Goal: Information Seeking & Learning: Find specific fact

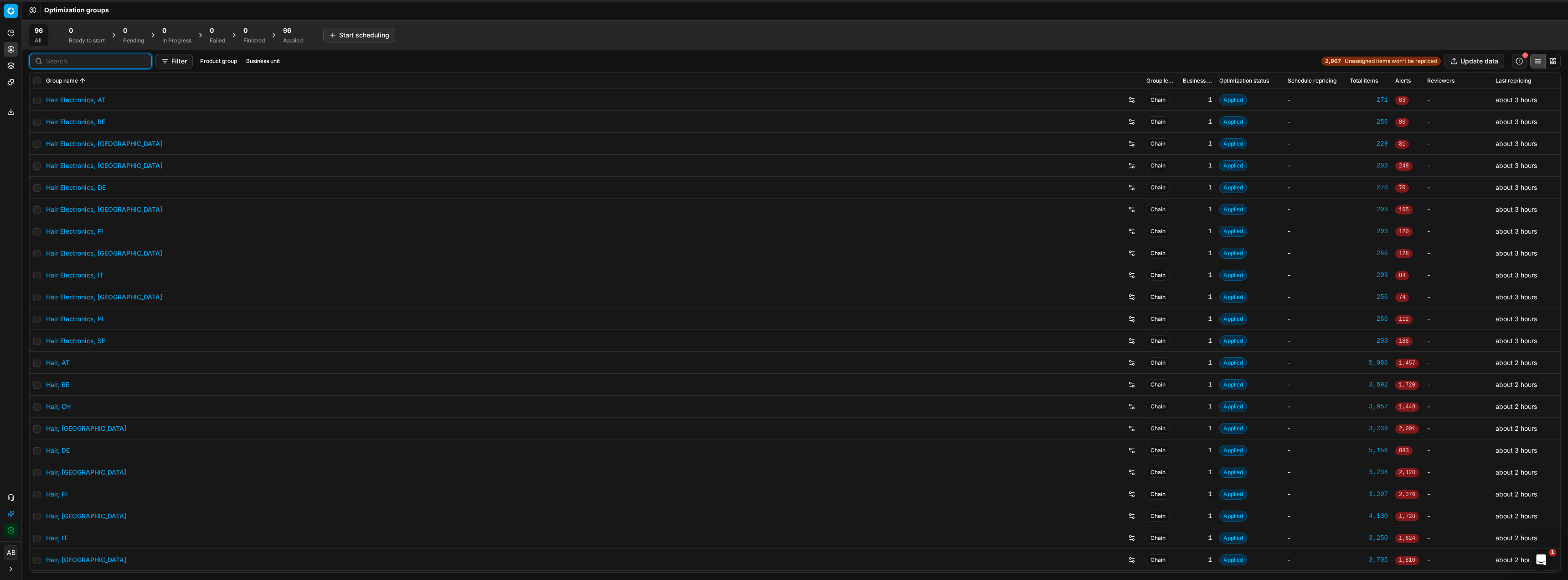
click at [47, 60] on input at bounding box center [96, 61] width 100 height 9
type input "p"
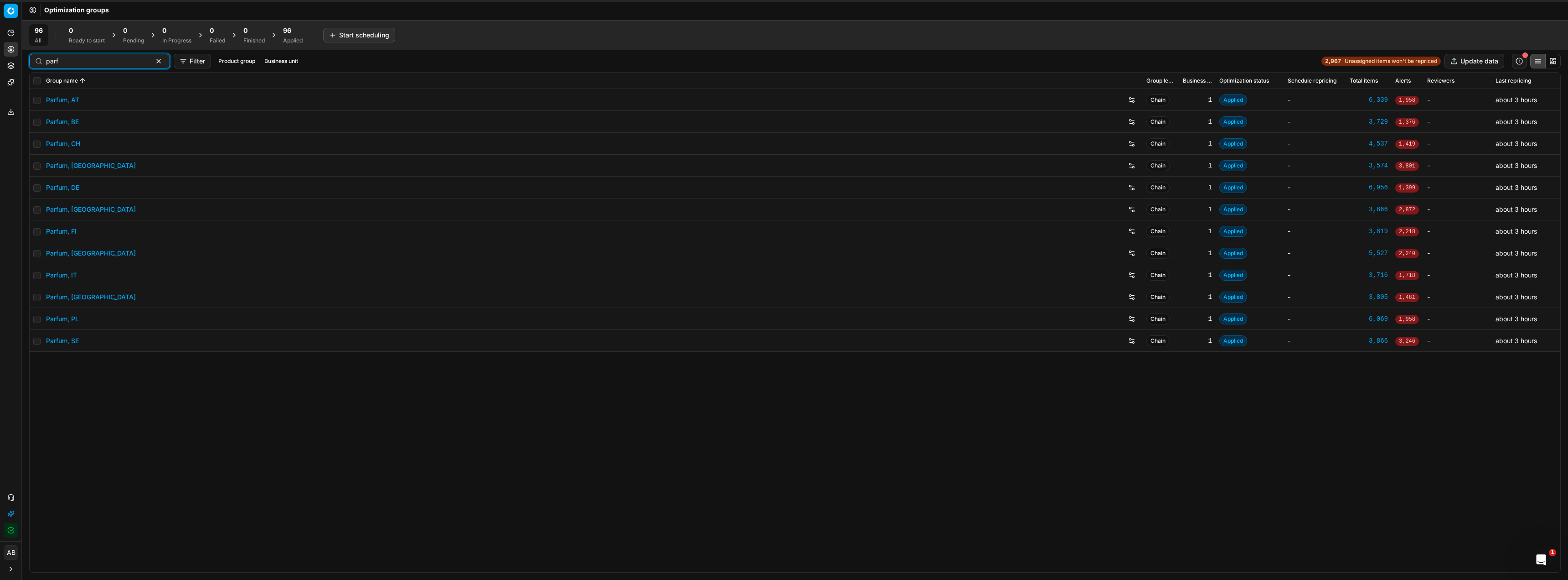
type input "parf"
click at [60, 186] on link "Parfum, DE" at bounding box center [62, 187] width 34 height 9
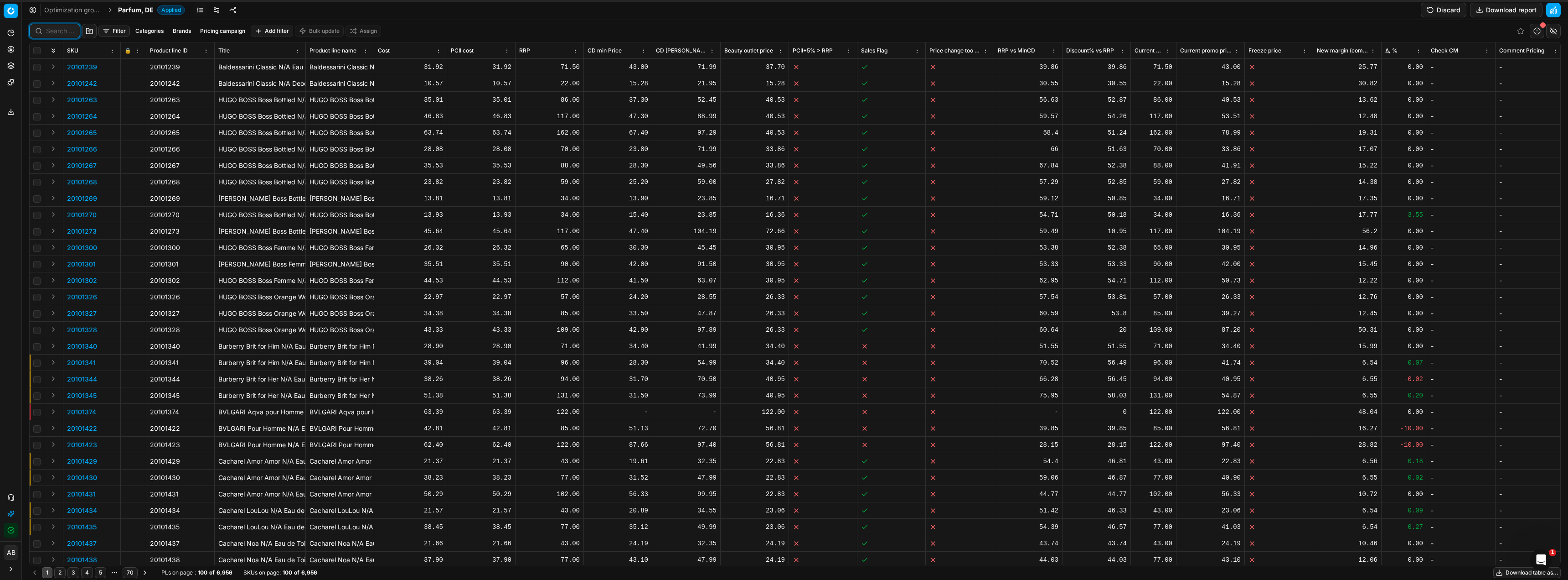
click at [66, 28] on input at bounding box center [60, 31] width 28 height 9
paste input "90015404-0023990"
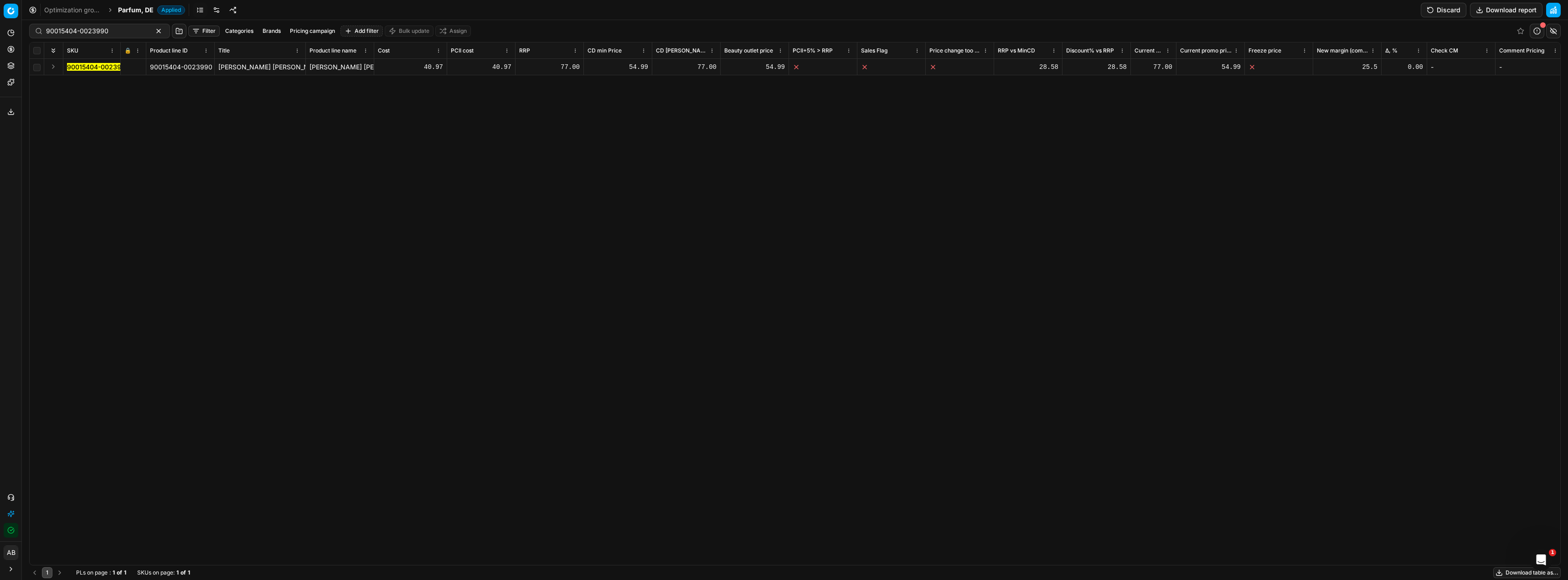
click at [93, 65] on mark "90015404-0023990" at bounding box center [98, 67] width 62 height 8
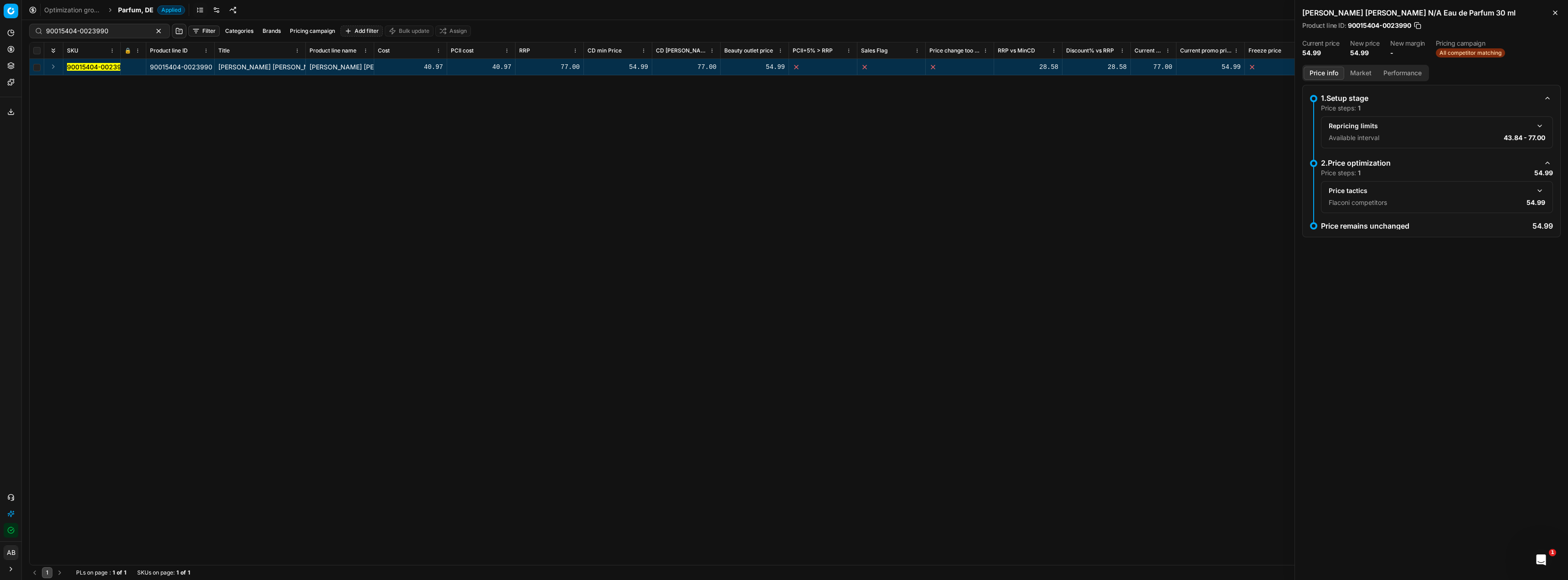
drag, startPoint x: 1544, startPoint y: 192, endPoint x: 1497, endPoint y: 194, distance: 47.0
click at [1544, 192] on button "button" at bounding box center [1540, 190] width 11 height 11
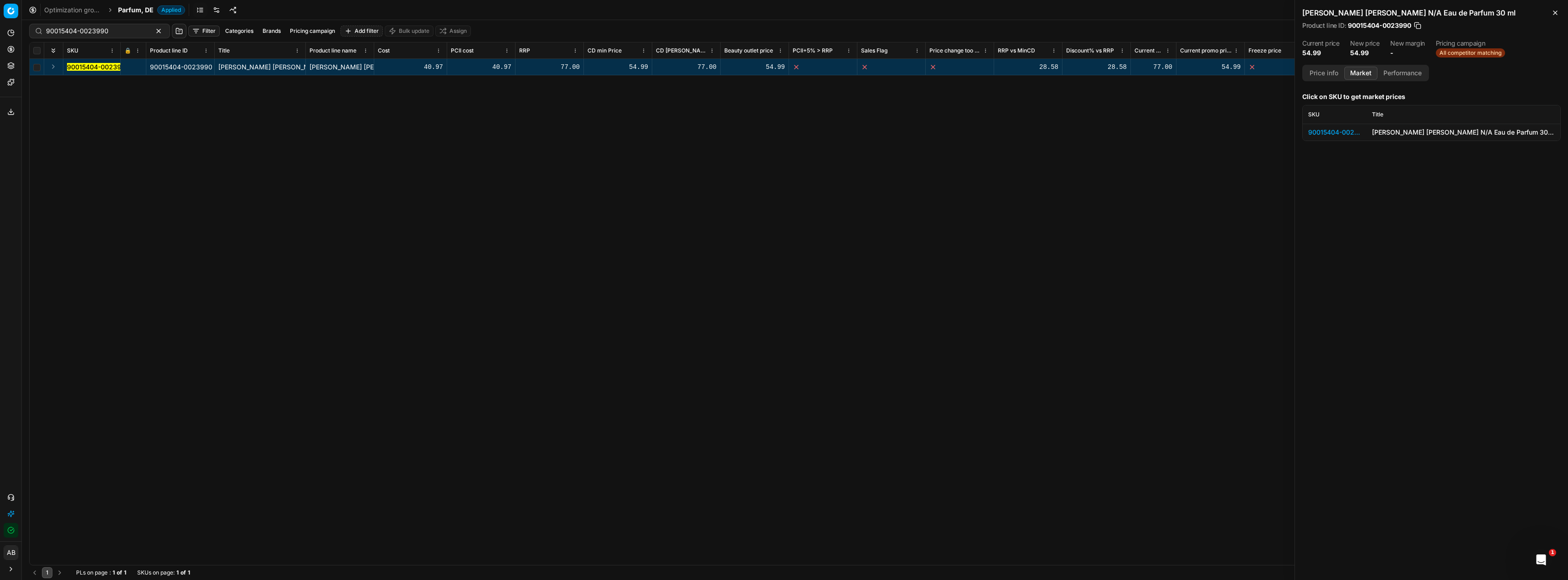
drag, startPoint x: 1361, startPoint y: 74, endPoint x: 1365, endPoint y: 85, distance: 11.7
click at [1361, 74] on button "Market" at bounding box center [1361, 73] width 34 height 13
click at [1337, 129] on div "90015404-0023990" at bounding box center [1334, 132] width 53 height 9
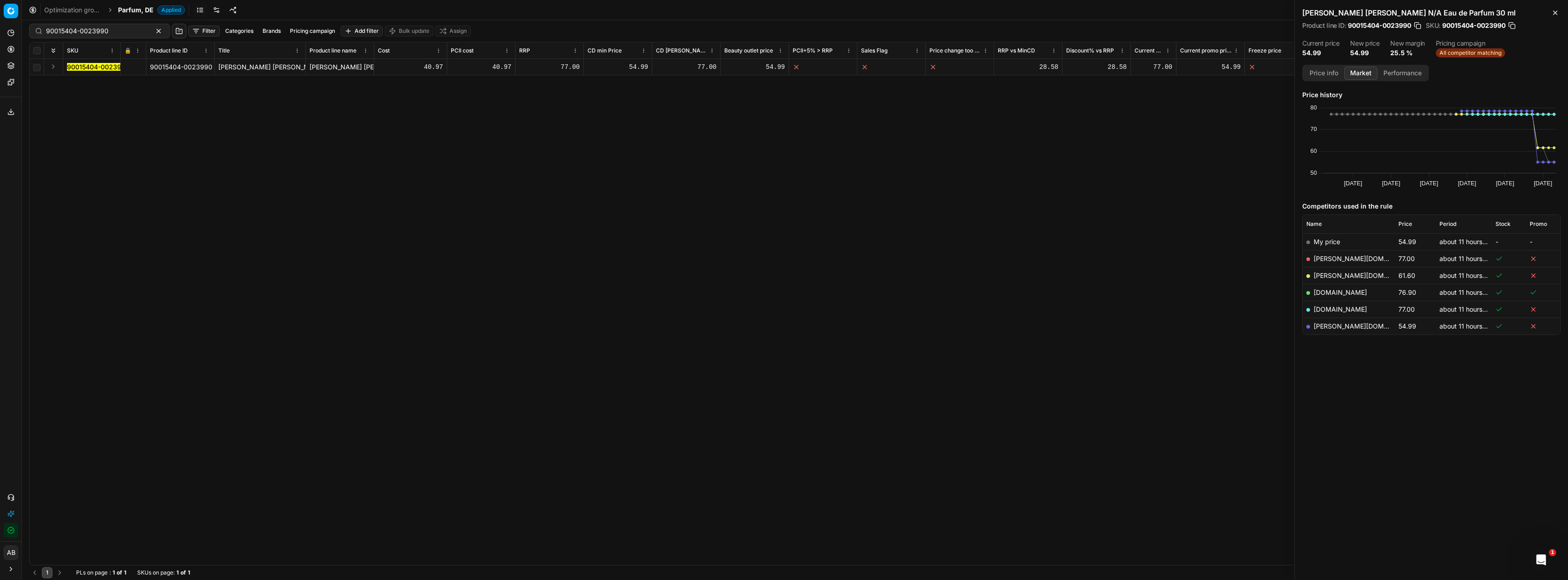
click at [1328, 275] on link "[PERSON_NAME][DOMAIN_NAME]" at bounding box center [1366, 275] width 106 height 8
drag, startPoint x: 116, startPoint y: 26, endPoint x: 13, endPoint y: 21, distance: 103.1
click at [18, 21] on div "Pricing platform Analytics Pricing Product portfolio Templates Export service 2…" at bounding box center [784, 290] width 1568 height 580
click at [109, 34] on input "90015404-0023990" at bounding box center [96, 31] width 100 height 9
drag, startPoint x: 111, startPoint y: 33, endPoint x: 46, endPoint y: 24, distance: 65.6
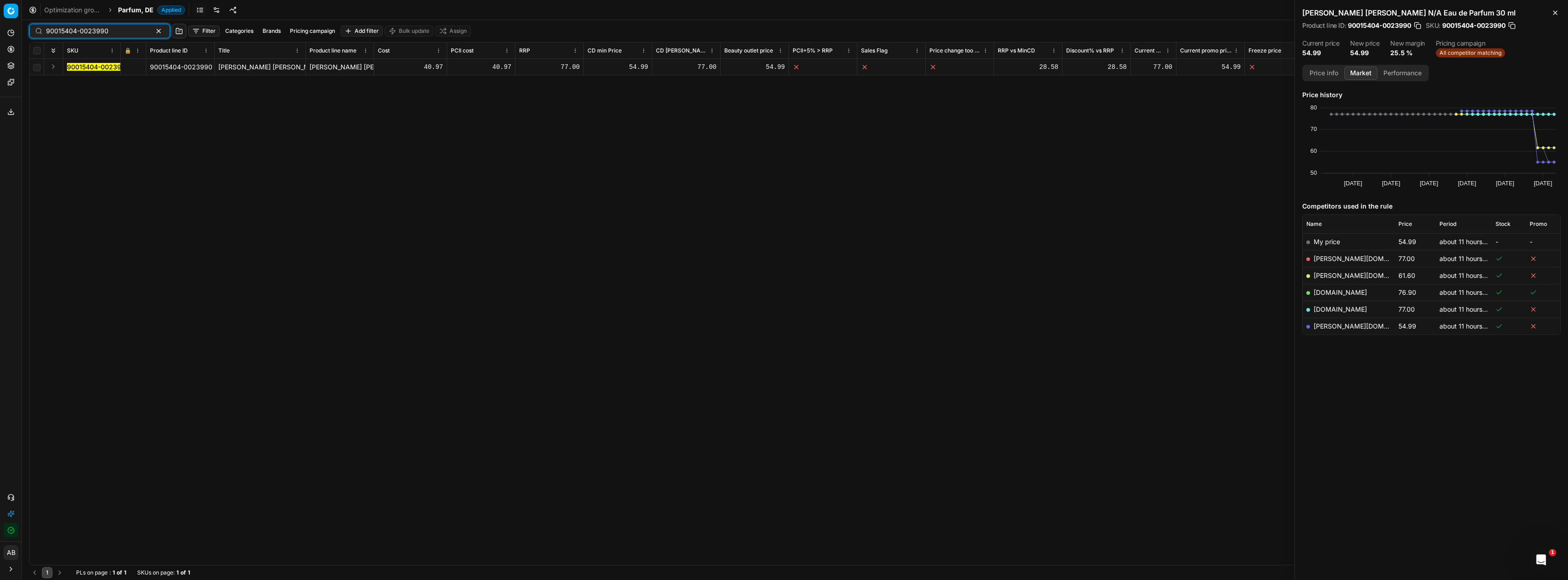
click at [46, 24] on div "90015404-0023990" at bounding box center [99, 31] width 141 height 15
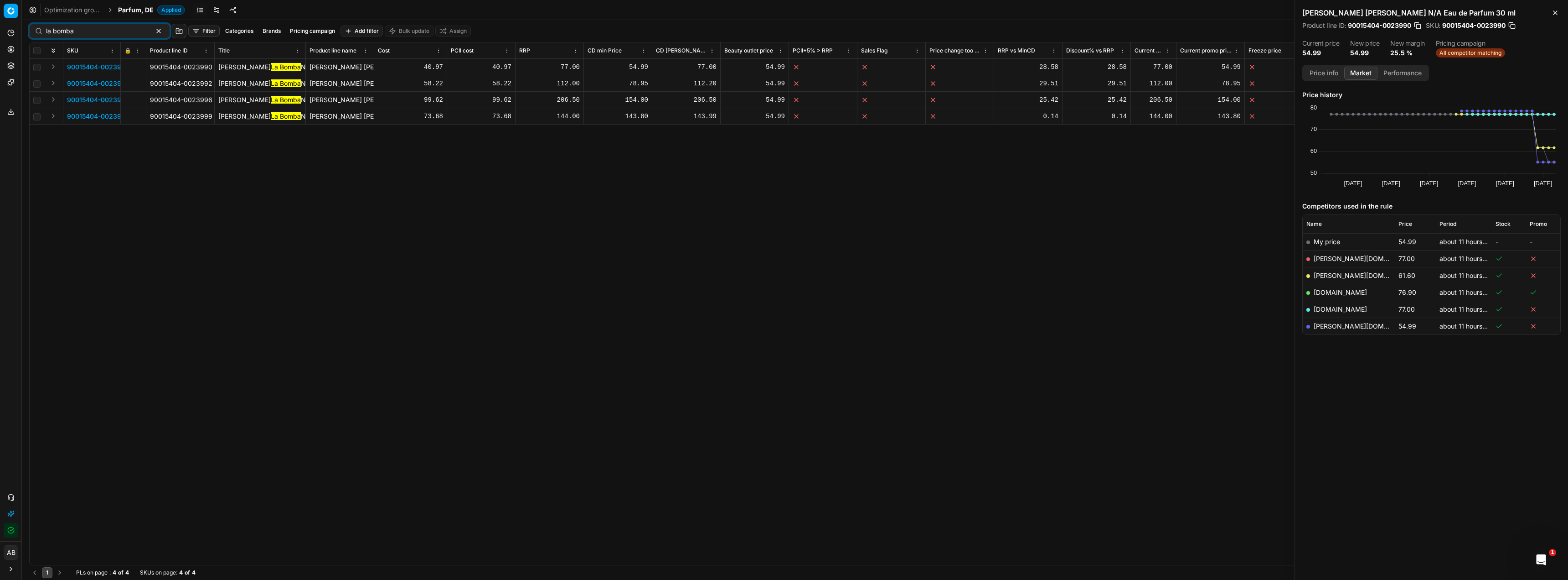
click at [89, 67] on span "90015404-0023990" at bounding box center [98, 67] width 62 height 9
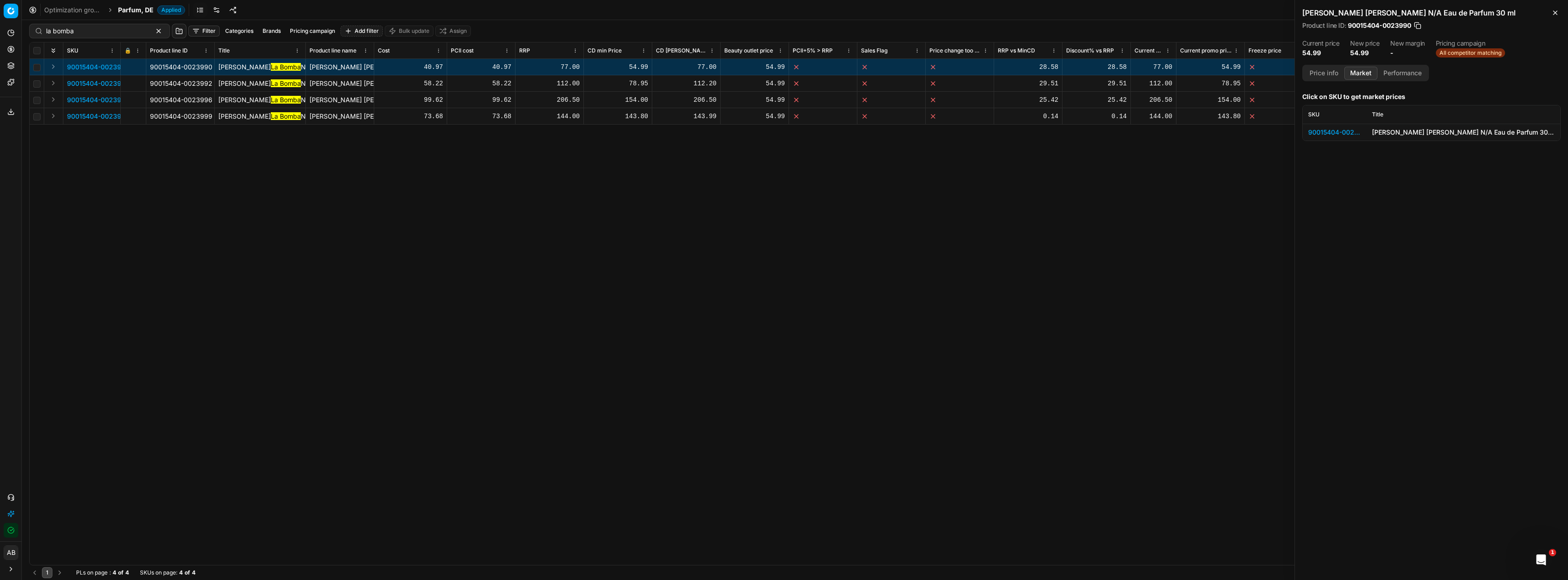
click at [1339, 131] on div "90015404-0023990" at bounding box center [1334, 132] width 53 height 9
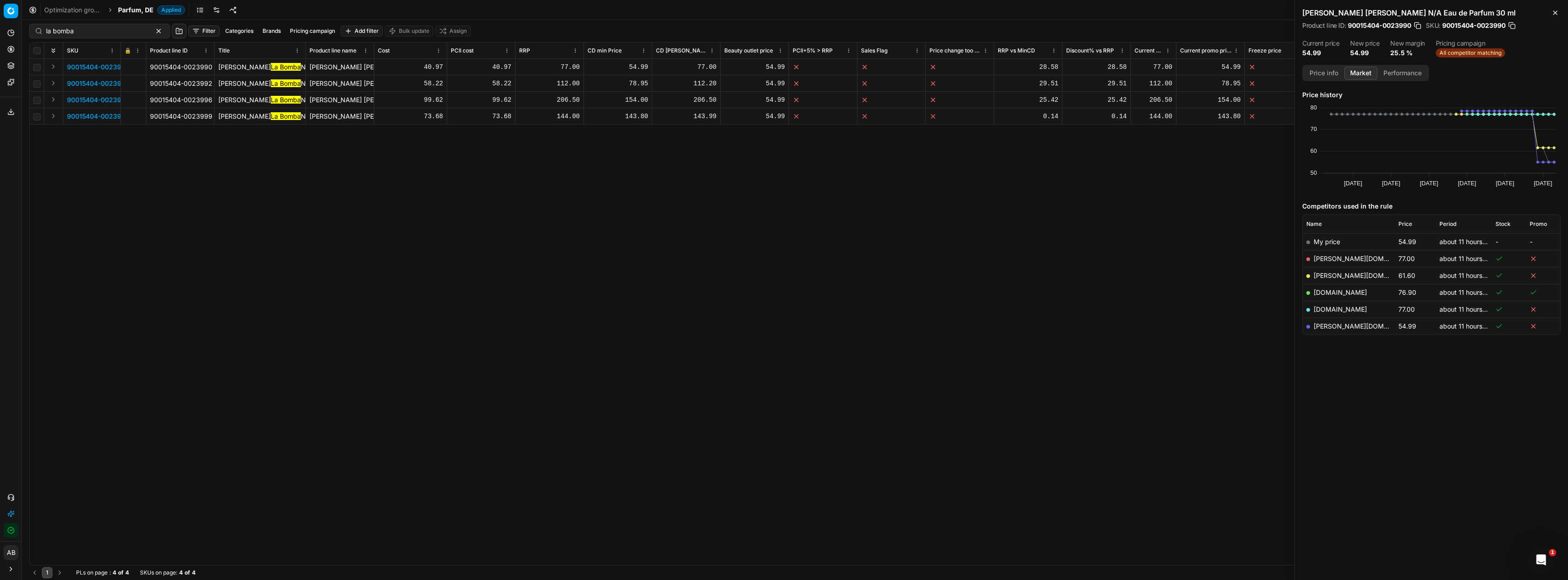
click at [101, 82] on span "90015404-0023992" at bounding box center [98, 83] width 62 height 9
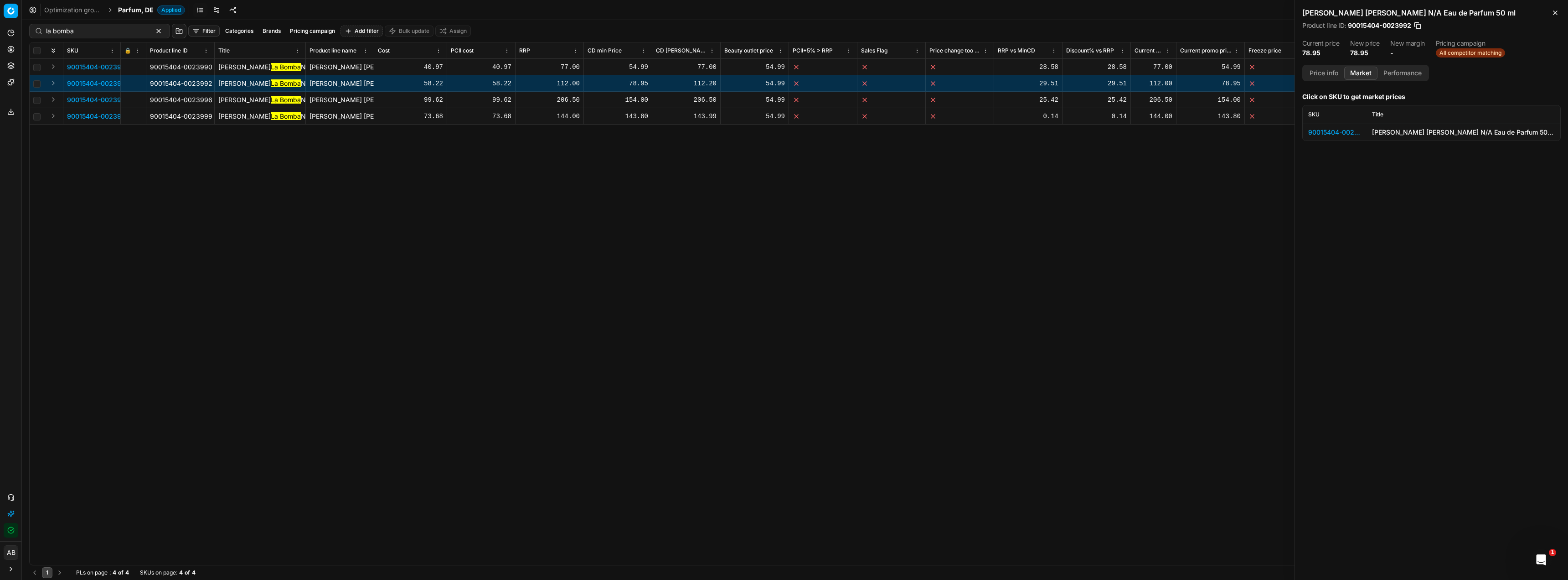
click at [1319, 134] on div "90015404-0023992" at bounding box center [1334, 132] width 53 height 9
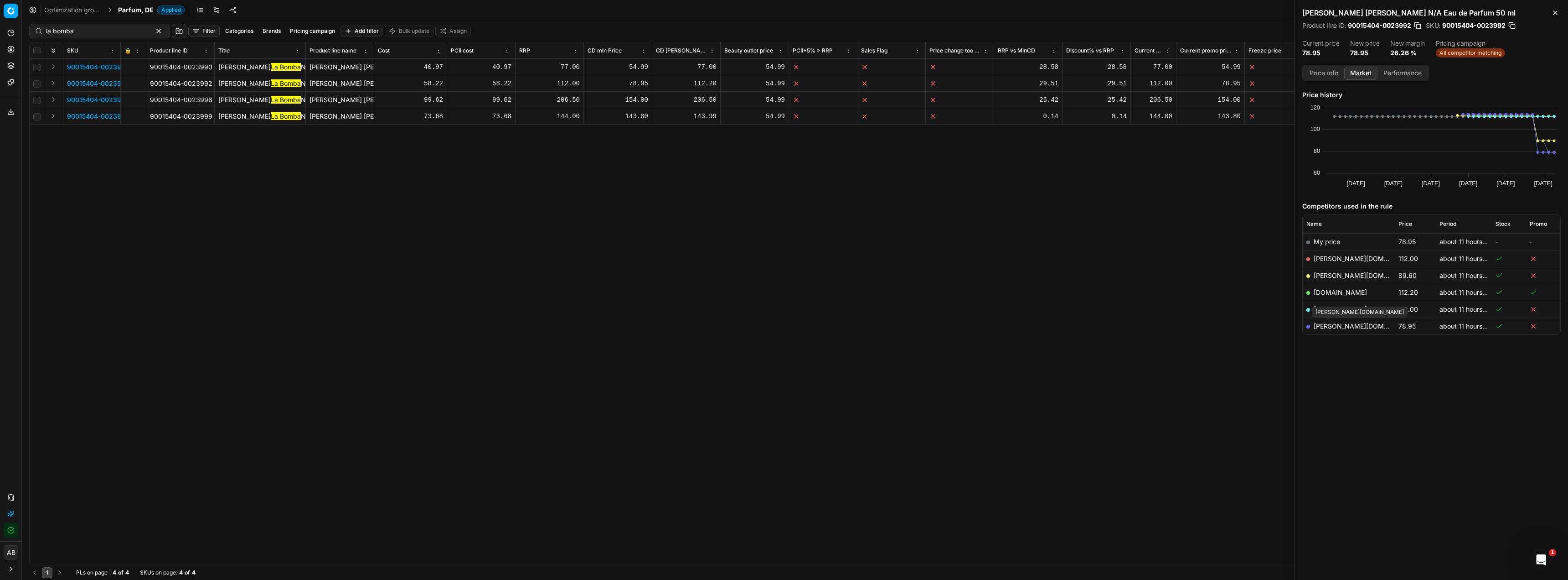
click at [1329, 326] on link "[PERSON_NAME][DOMAIN_NAME]" at bounding box center [1366, 325] width 106 height 8
click at [1335, 274] on link "[PERSON_NAME][DOMAIN_NAME]" at bounding box center [1366, 275] width 106 height 8
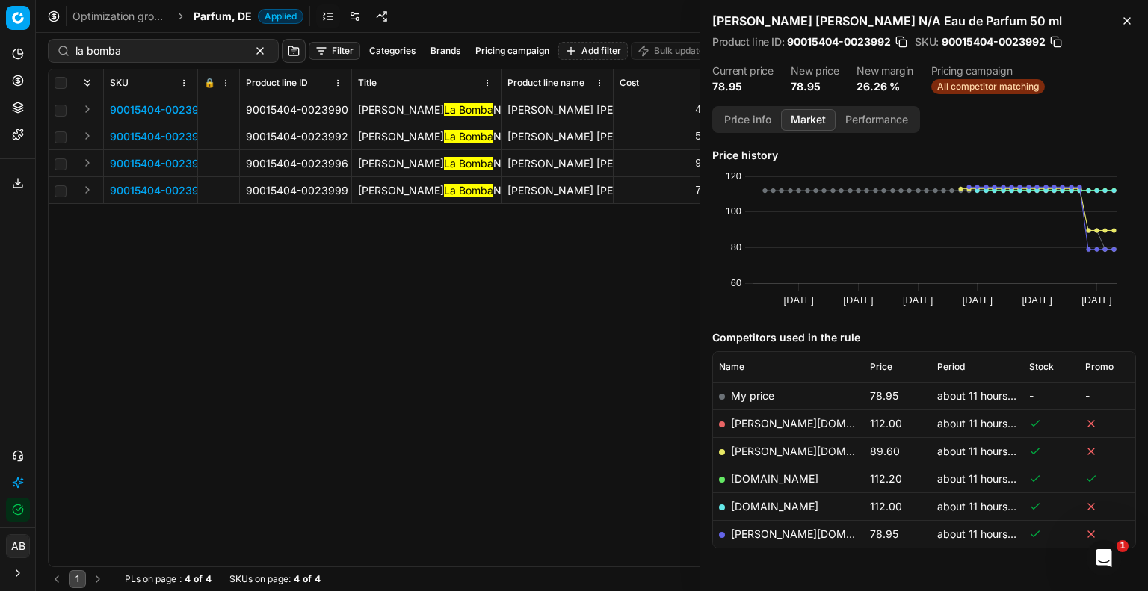
click at [137, 131] on span "90015404-0023992" at bounding box center [161, 136] width 102 height 15
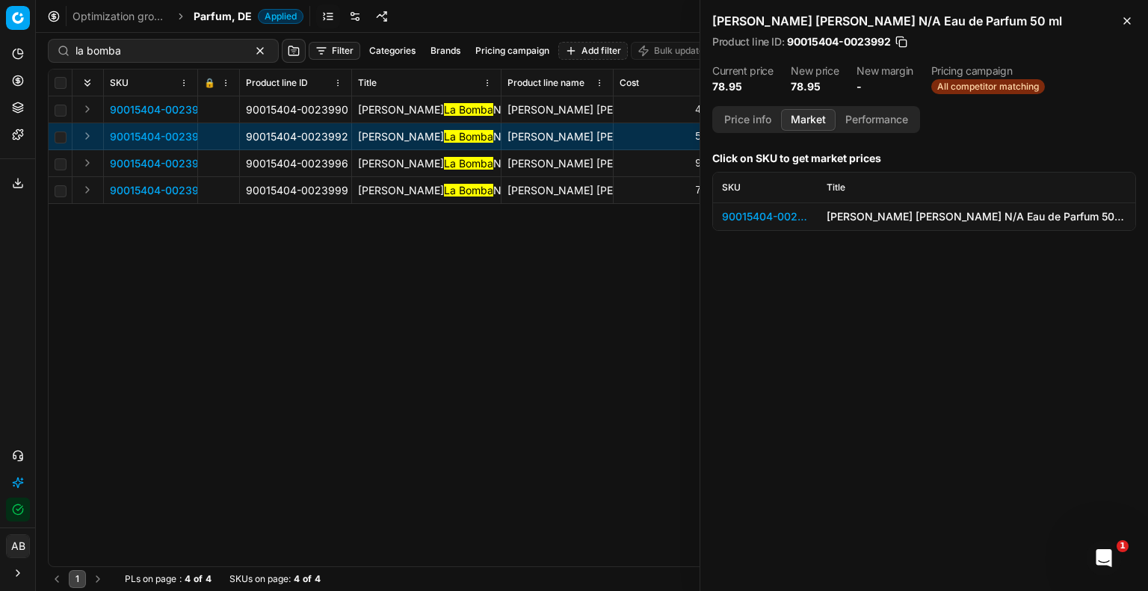
click at [761, 220] on div "90015404-0023992" at bounding box center [765, 216] width 87 height 15
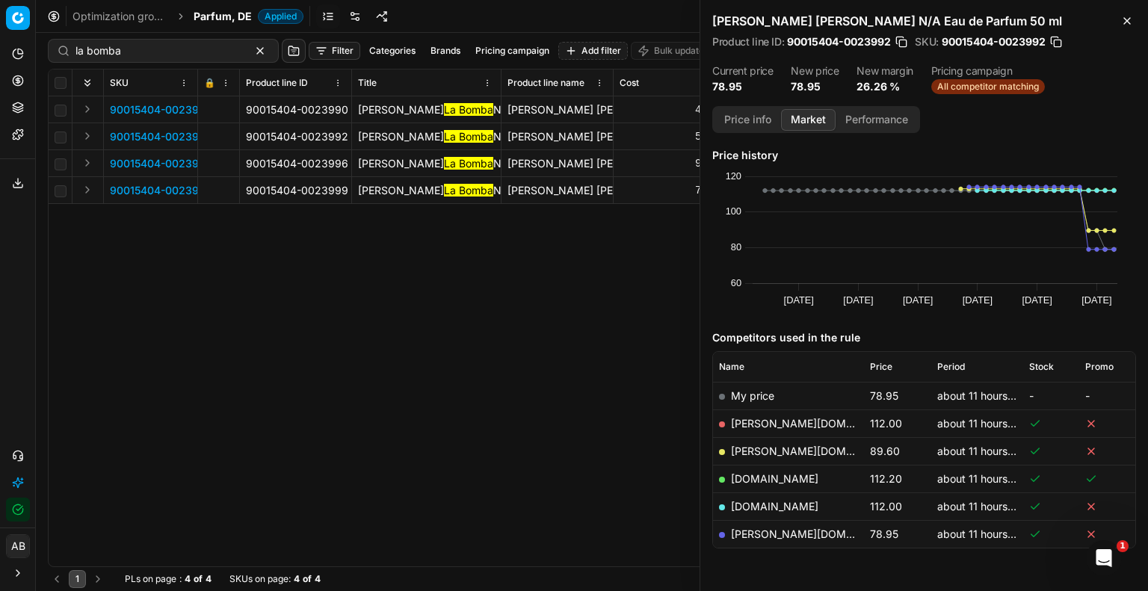
click at [903, 43] on button "button" at bounding box center [901, 41] width 15 height 15
click at [146, 167] on span "90015404-0023996" at bounding box center [161, 163] width 102 height 15
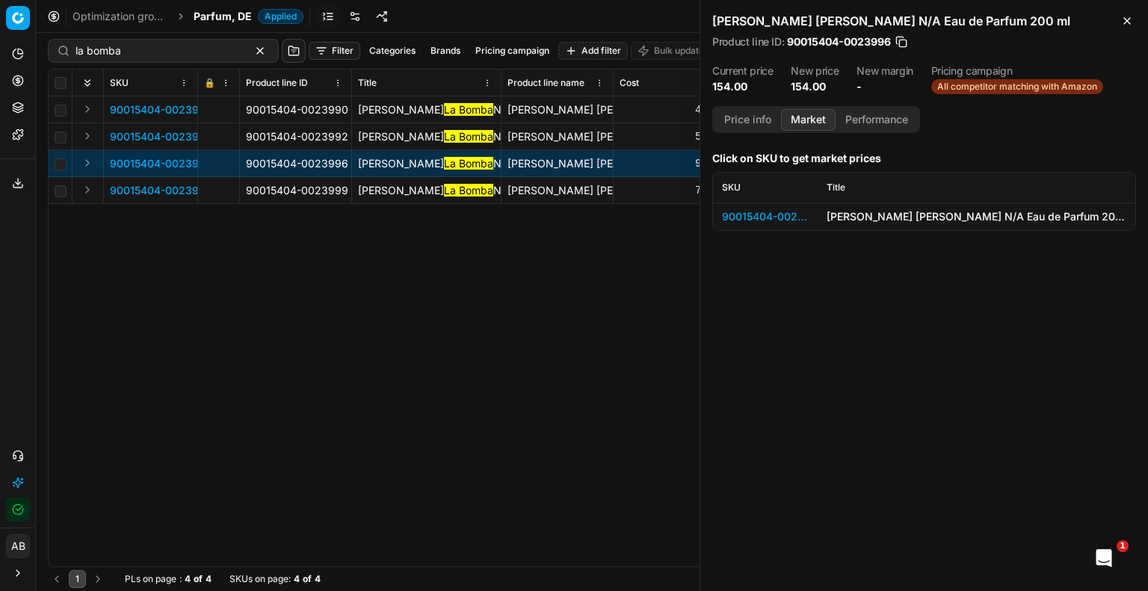
click at [743, 217] on div "90015404-0023996" at bounding box center [765, 216] width 87 height 15
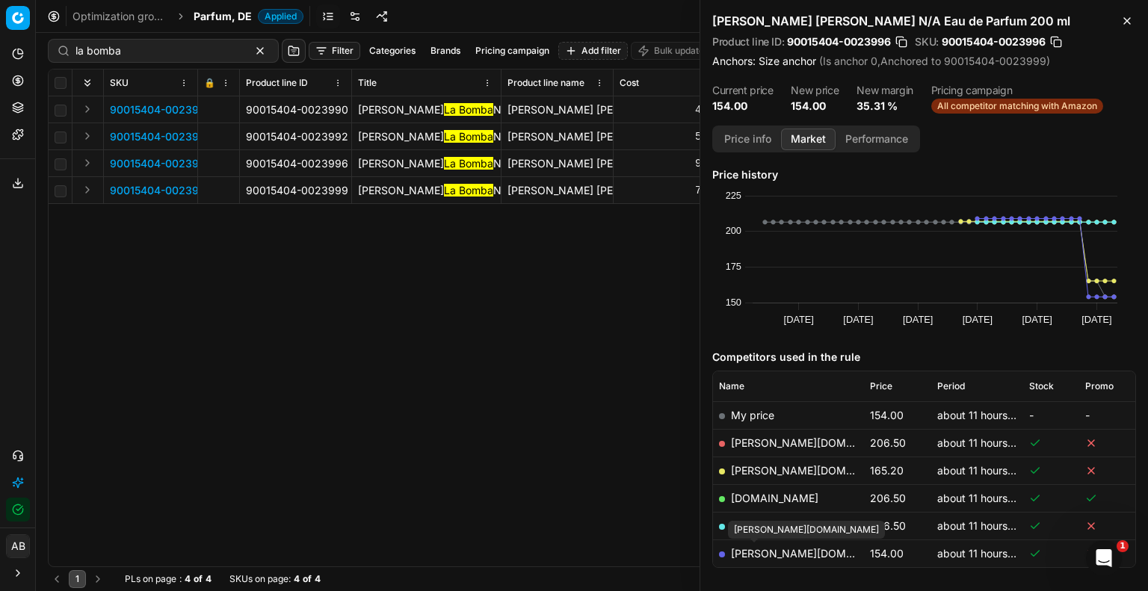
click at [757, 548] on link "[PERSON_NAME][DOMAIN_NAME]" at bounding box center [817, 553] width 173 height 13
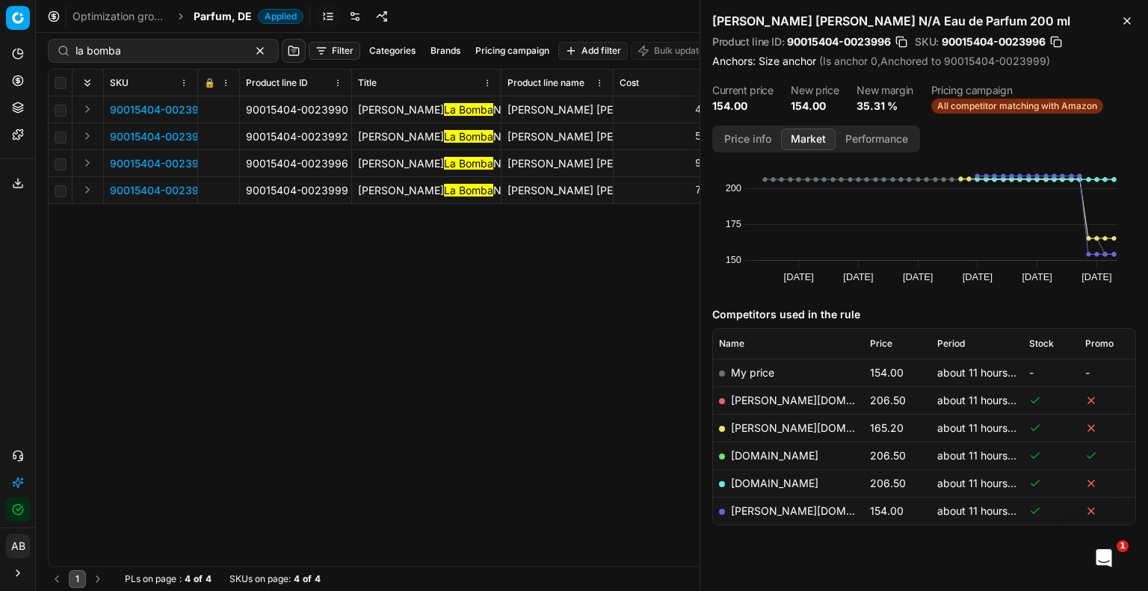
scroll to position [65, 0]
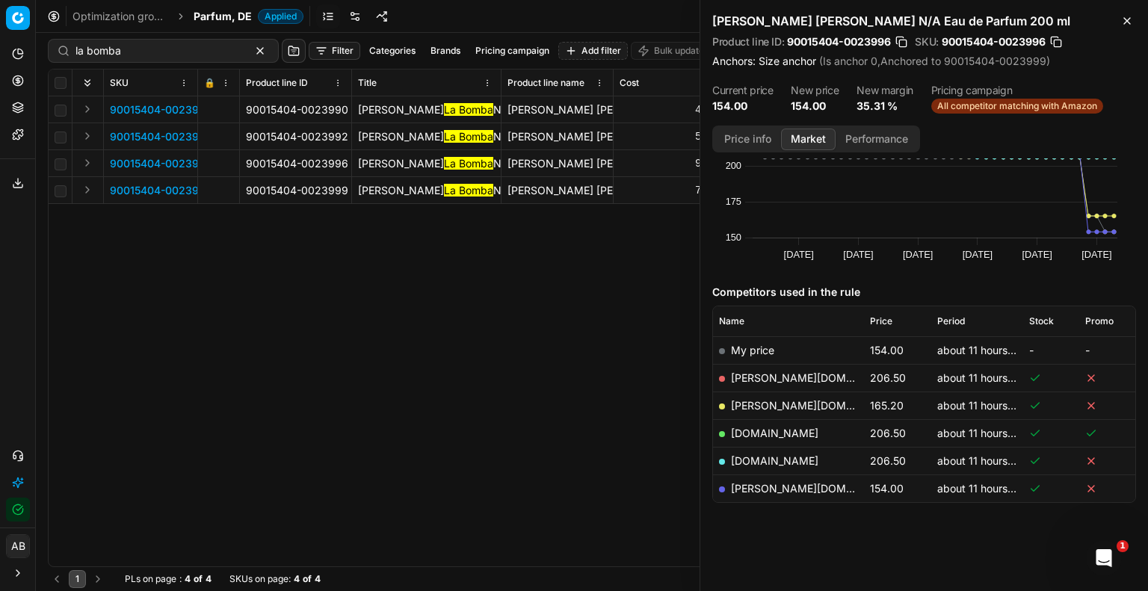
click at [771, 406] on link "[PERSON_NAME][DOMAIN_NAME]" at bounding box center [817, 405] width 173 height 13
click at [752, 484] on link "[PERSON_NAME][DOMAIN_NAME]" at bounding box center [817, 488] width 173 height 13
drag, startPoint x: 167, startPoint y: 194, endPoint x: 181, endPoint y: 194, distance: 14.2
click at [168, 194] on span "90015404-0023999" at bounding box center [161, 190] width 102 height 15
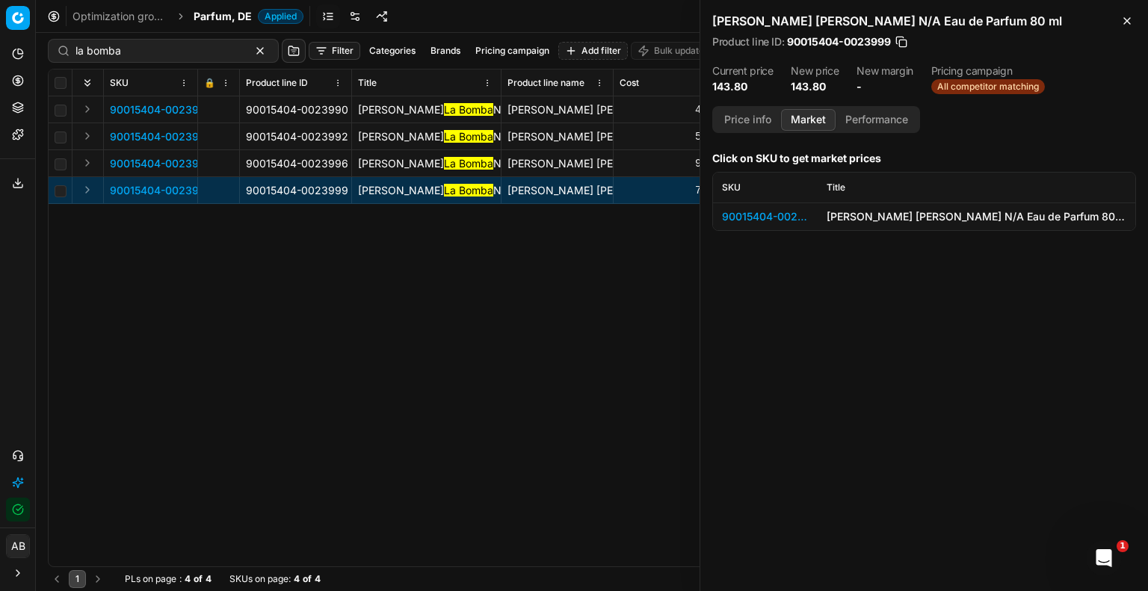
scroll to position [0, 0]
click at [761, 218] on div "90015404-0023999" at bounding box center [765, 216] width 87 height 15
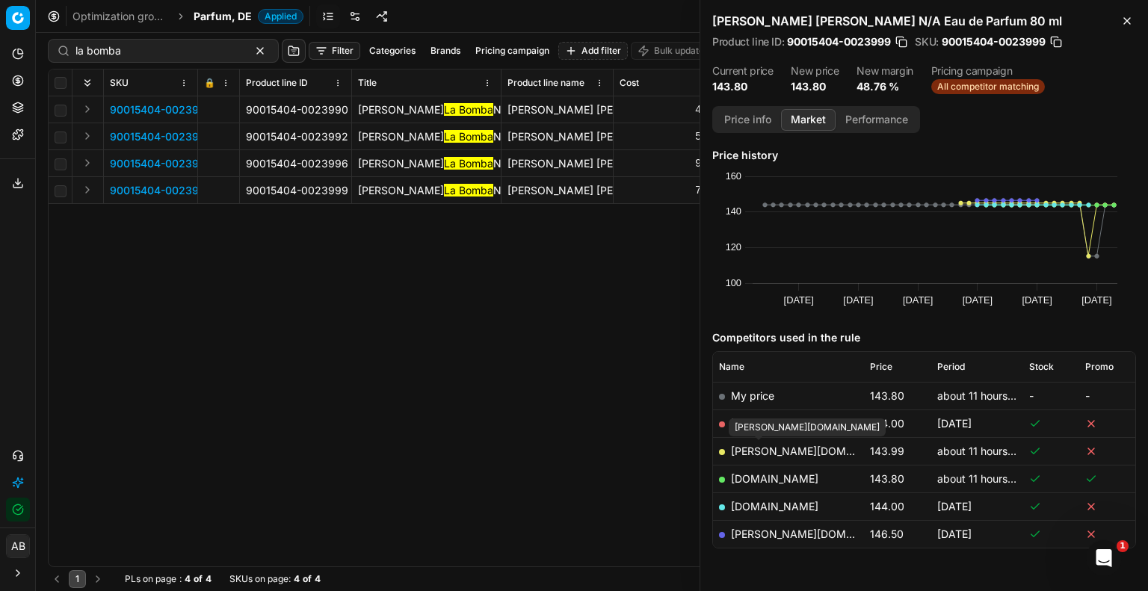
click at [758, 451] on link "[PERSON_NAME][DOMAIN_NAME]" at bounding box center [817, 451] width 173 height 13
click at [899, 41] on button "button" at bounding box center [901, 41] width 15 height 15
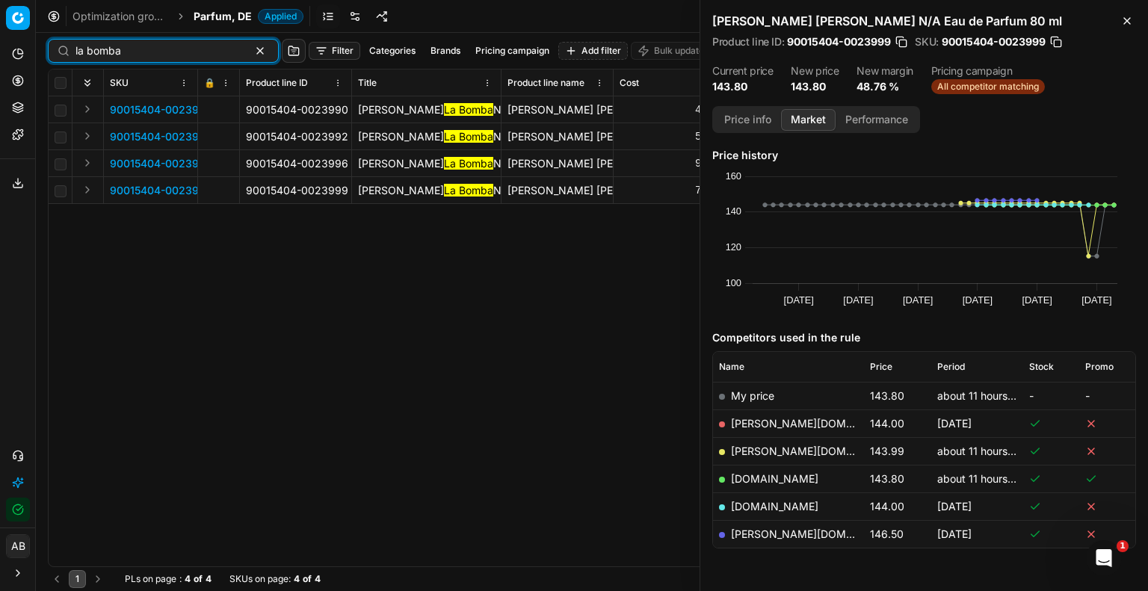
drag, startPoint x: 140, startPoint y: 53, endPoint x: 36, endPoint y: 52, distance: 104.6
click at [36, 52] on div "Pricing platform Analytics Pricing Product portfolio Templates Export service 2…" at bounding box center [574, 295] width 1148 height 591
paste input "90004987-0007522"
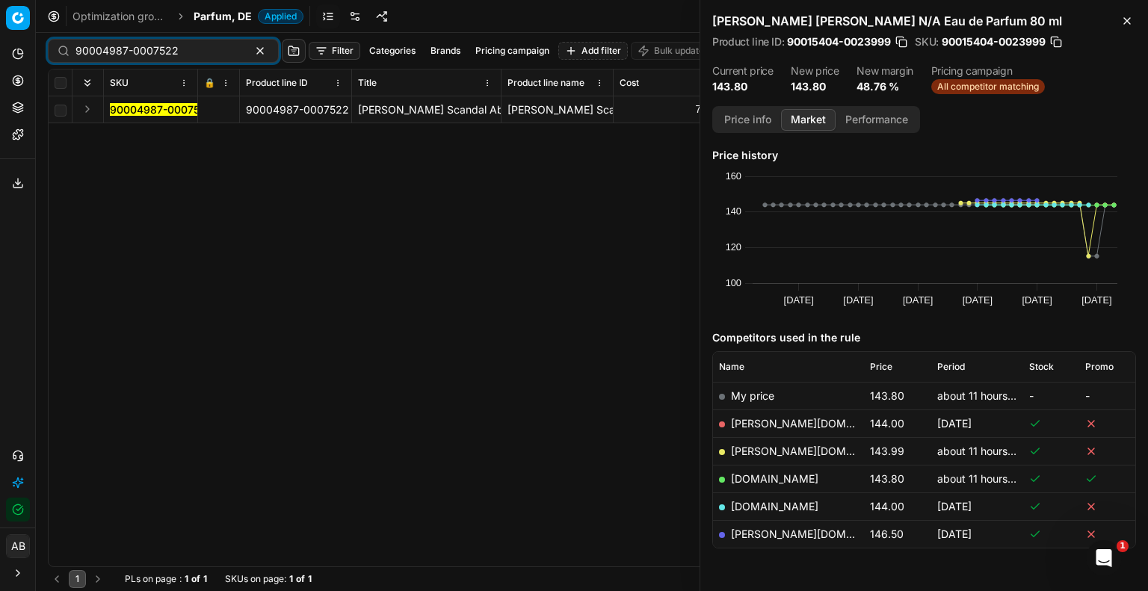
click at [179, 107] on mark "90004987-0007522" at bounding box center [161, 109] width 103 height 13
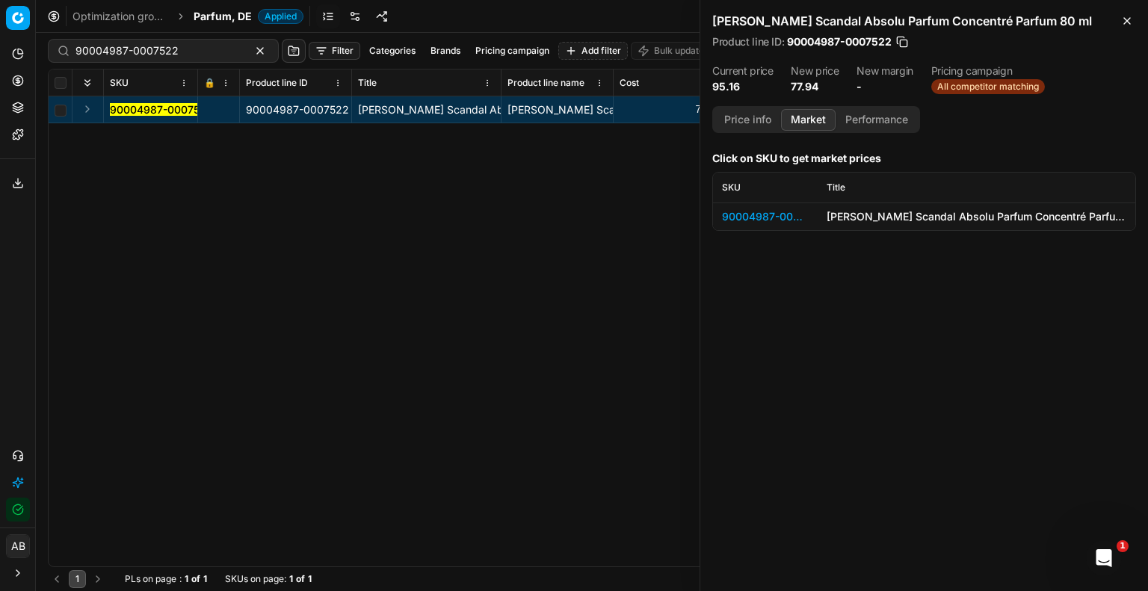
click at [760, 212] on div "90004987-0007522" at bounding box center [765, 216] width 87 height 15
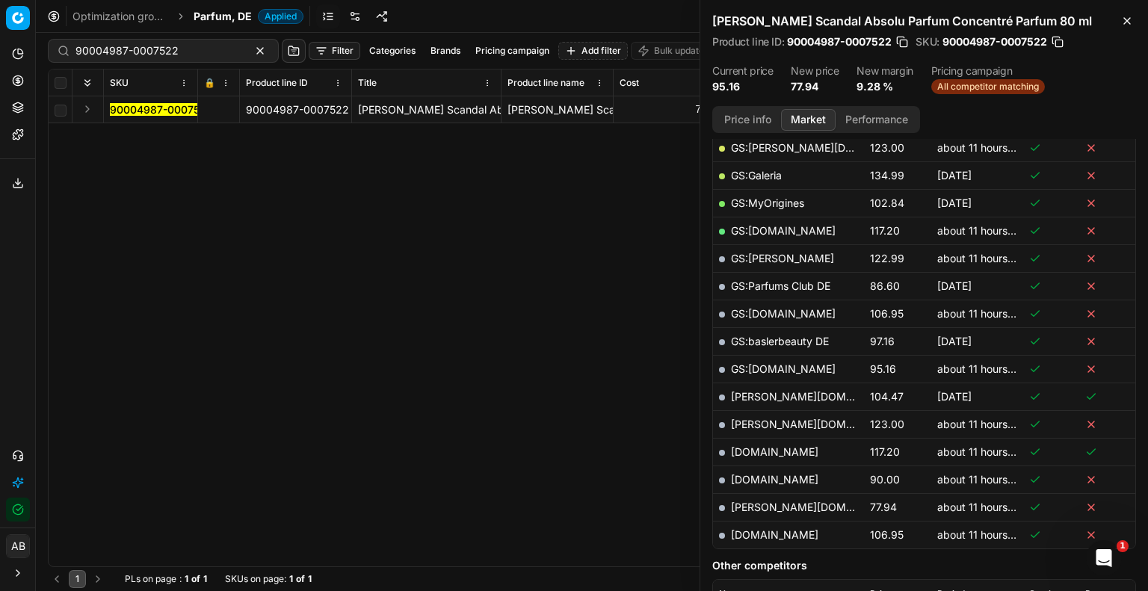
scroll to position [299, 0]
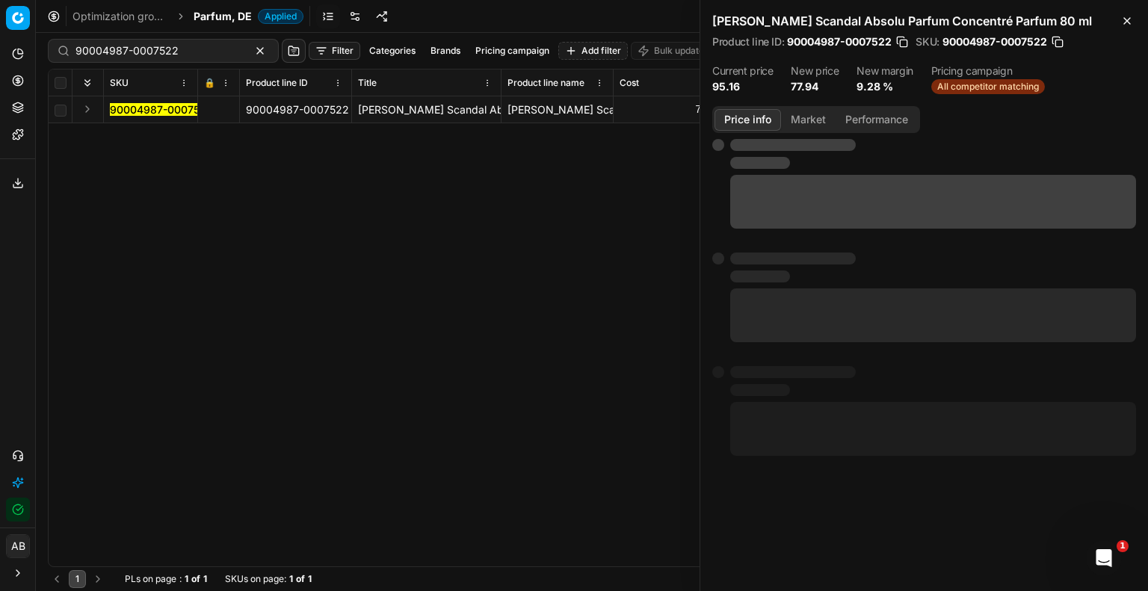
drag, startPoint x: 755, startPoint y: 128, endPoint x: 768, endPoint y: 131, distance: 13.0
click at [758, 128] on button "Price info" at bounding box center [747, 120] width 66 height 22
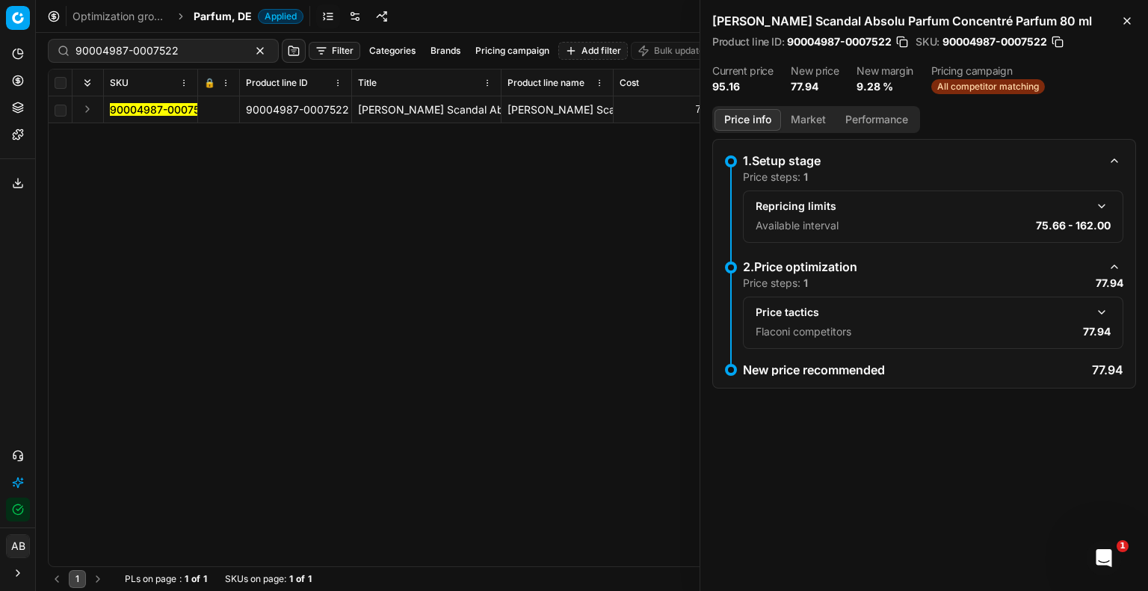
click at [1102, 316] on button "button" at bounding box center [1101, 312] width 18 height 18
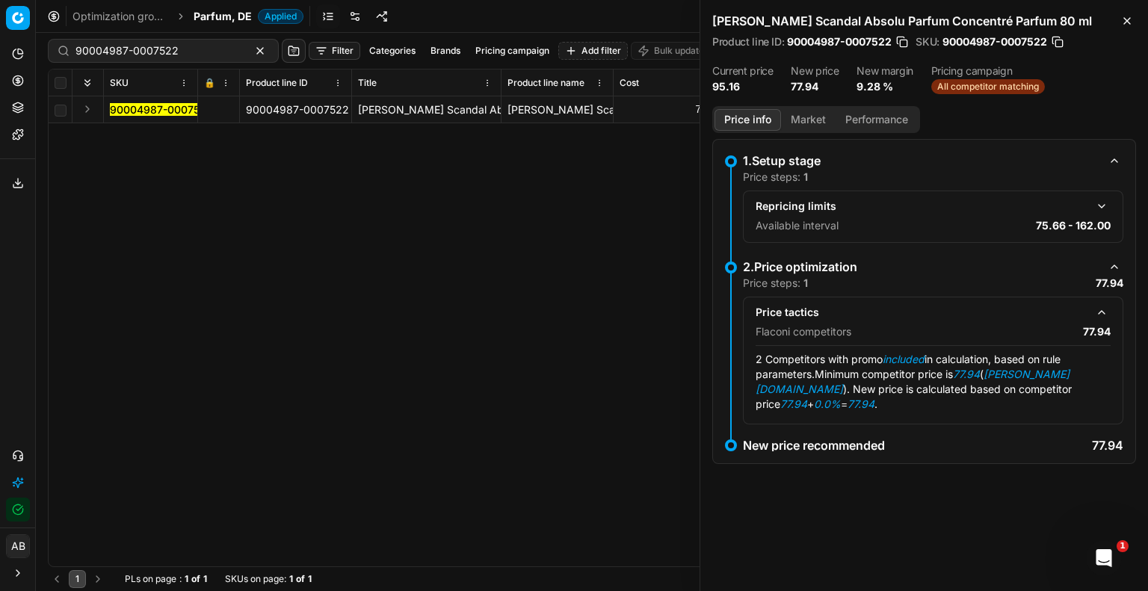
click at [820, 118] on button "Market" at bounding box center [808, 120] width 55 height 22
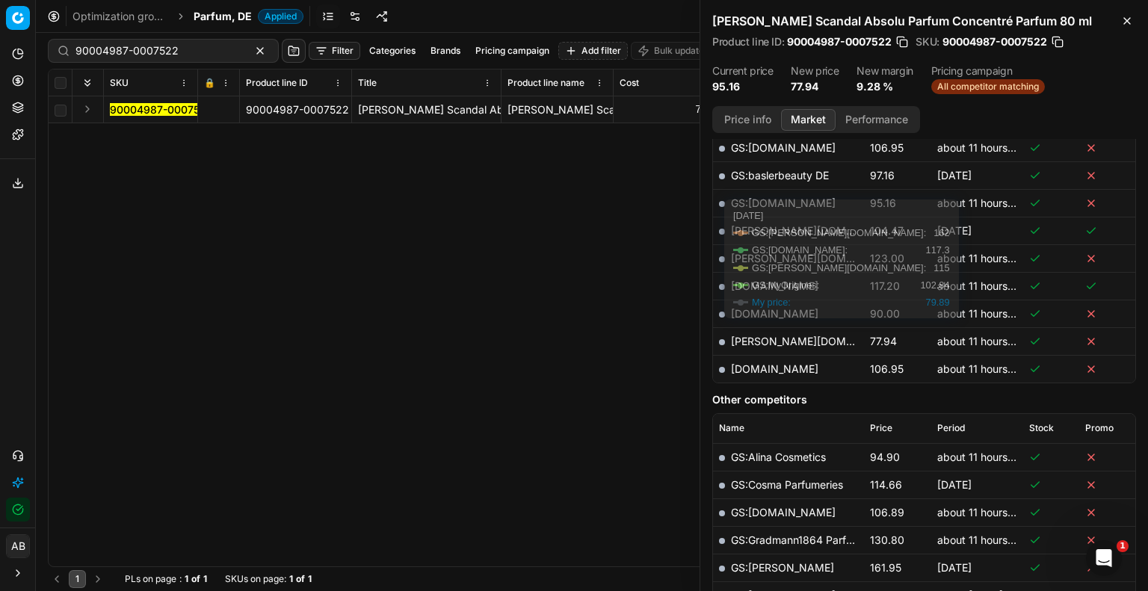
scroll to position [523, 0]
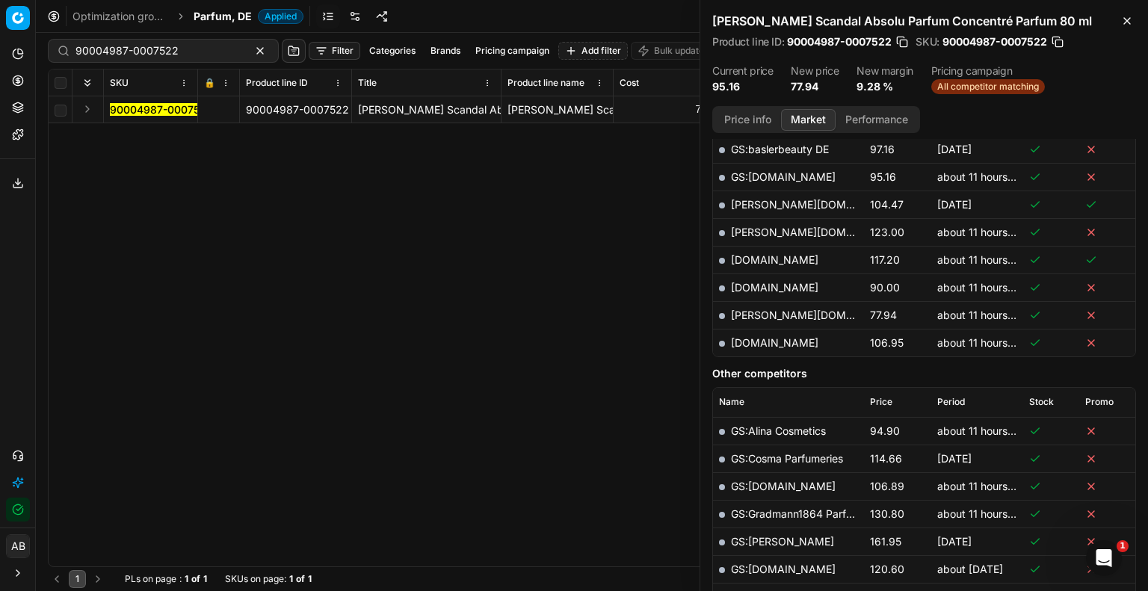
click at [770, 310] on link "[PERSON_NAME][DOMAIN_NAME]" at bounding box center [817, 315] width 173 height 13
click at [151, 55] on input "90004987-0007522" at bounding box center [157, 50] width 164 height 15
paste input "1263-0001775"
type input "90001263-0001775"
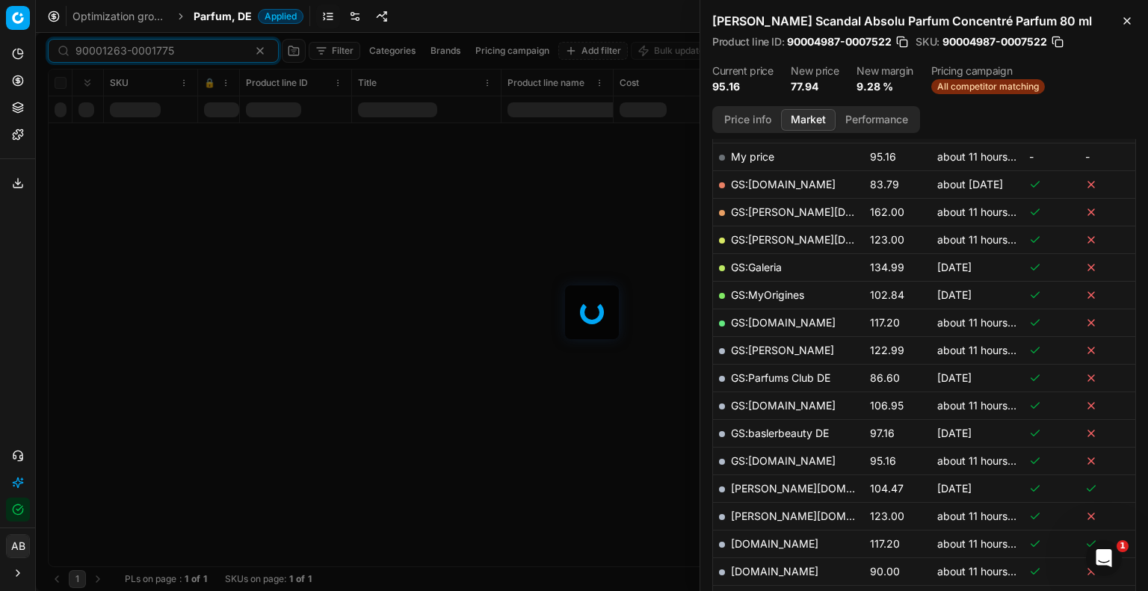
scroll to position [523, 0]
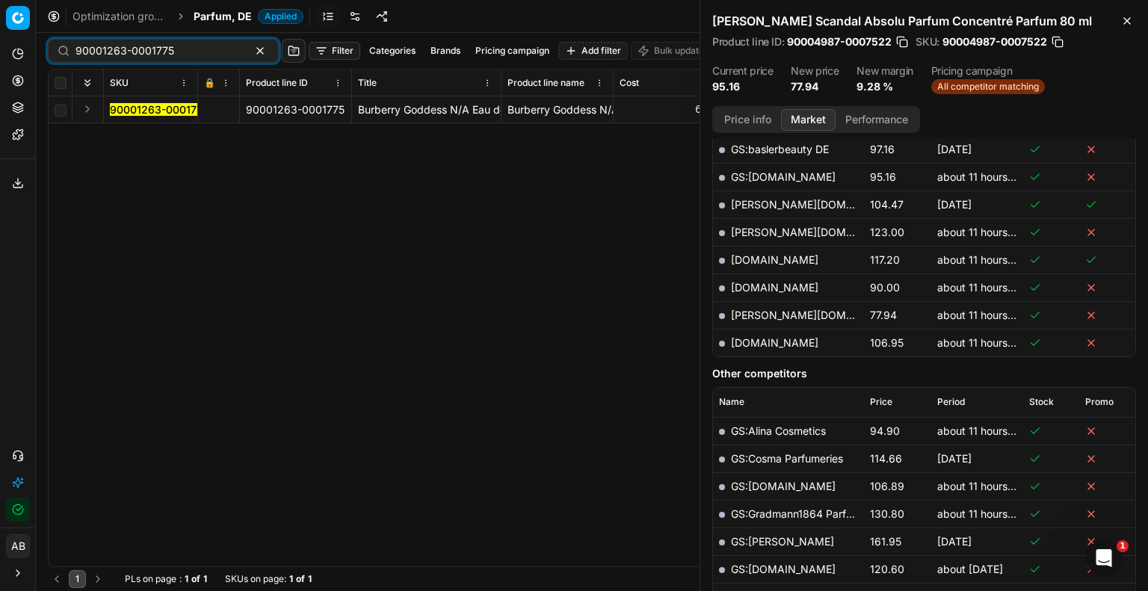
click at [167, 112] on mark "90001263-0001775" at bounding box center [159, 109] width 99 height 13
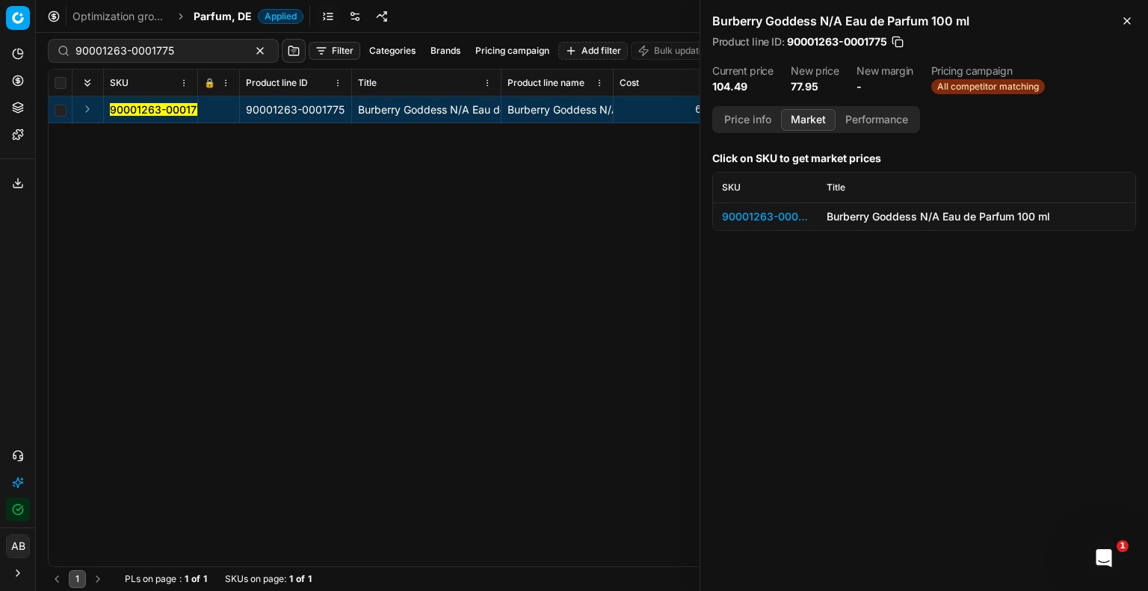
scroll to position [0, 0]
click at [782, 218] on div "90001263-0001775" at bounding box center [765, 216] width 87 height 15
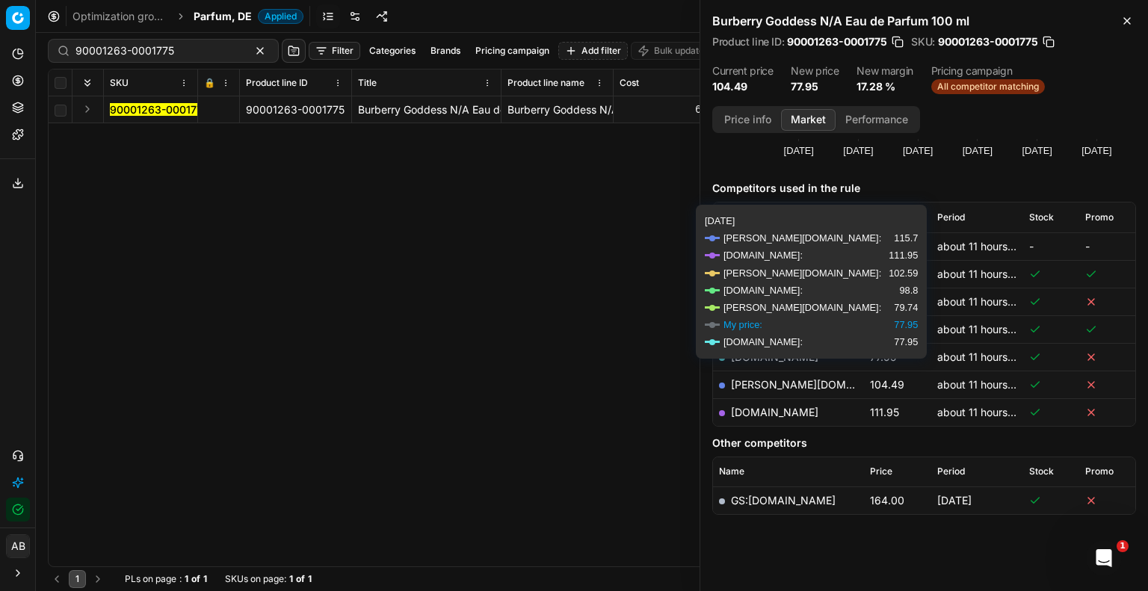
scroll to position [161, 0]
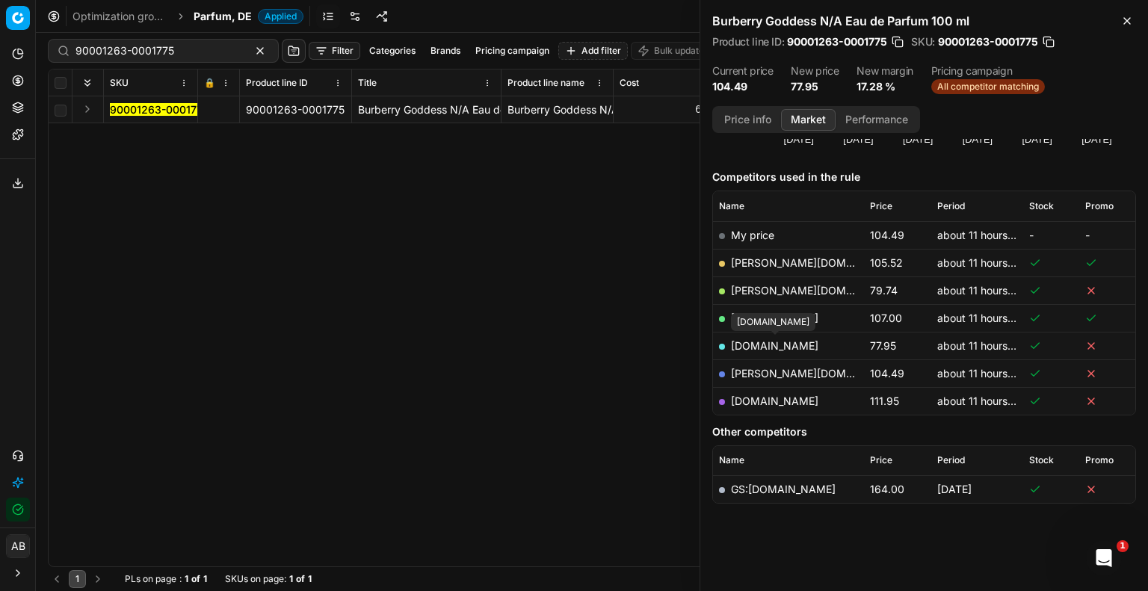
click at [805, 343] on link "[DOMAIN_NAME]" at bounding box center [774, 345] width 87 height 13
